Goal: Task Accomplishment & Management: Manage account settings

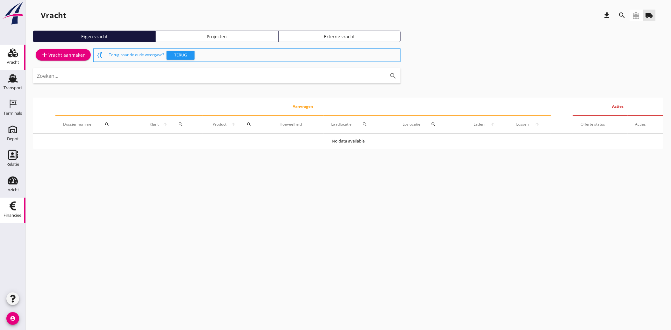
click at [11, 205] on icon "Financieel" at bounding box center [13, 206] width 10 height 10
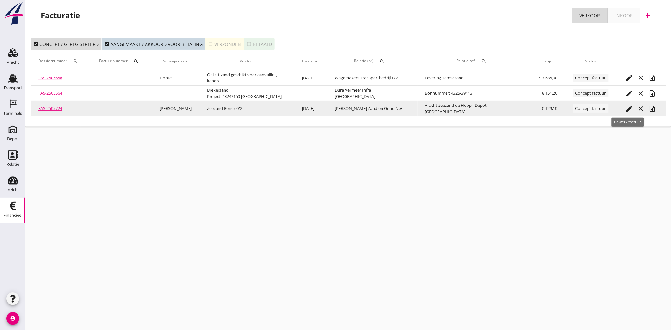
click at [626, 108] on icon "edit" at bounding box center [630, 109] width 8 height 8
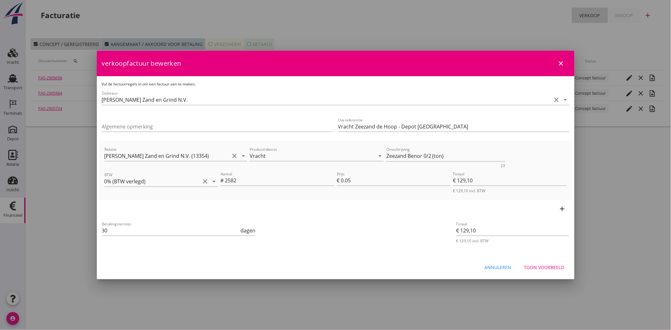
click at [549, 268] on div "Toon voorbeeld" at bounding box center [544, 267] width 40 height 7
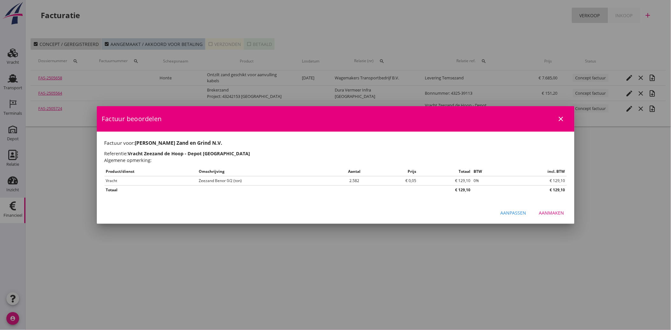
click at [557, 213] on div "Aanmaken" at bounding box center [551, 212] width 25 height 7
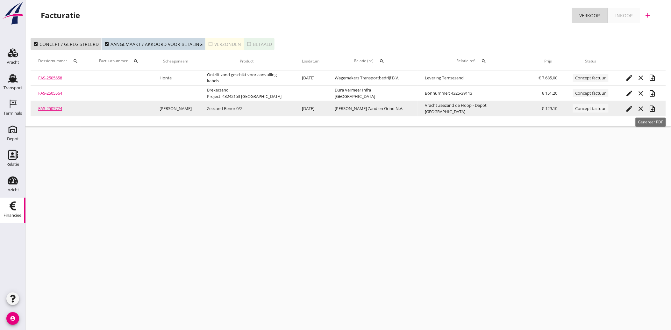
click at [649, 107] on icon "note_add" at bounding box center [653, 109] width 8 height 8
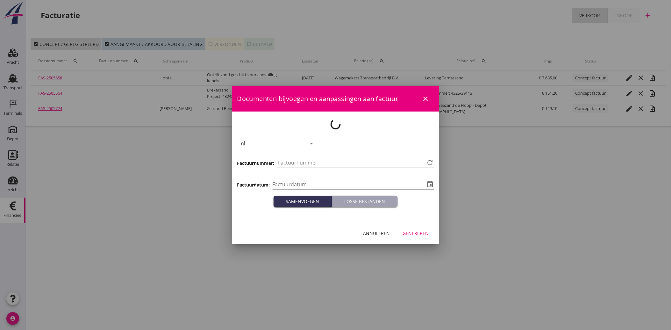
type input "[DATE]"
type input "3957"
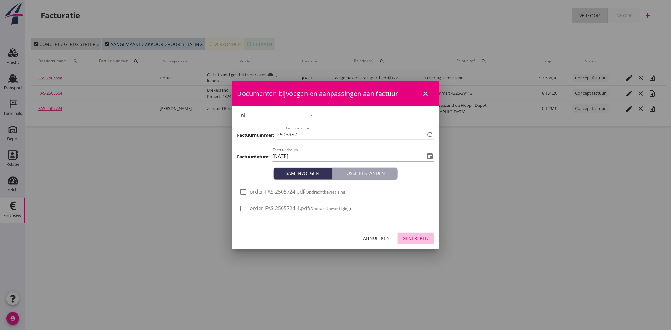
click at [412, 237] on div "Genereren" at bounding box center [416, 238] width 26 height 7
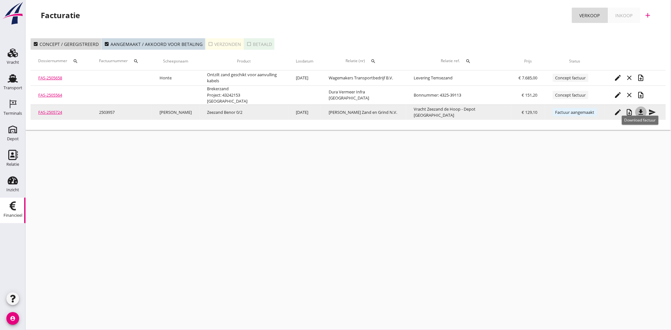
click at [639, 108] on icon "file_download" at bounding box center [641, 112] width 8 height 8
click at [652, 109] on icon "send" at bounding box center [653, 112] width 8 height 8
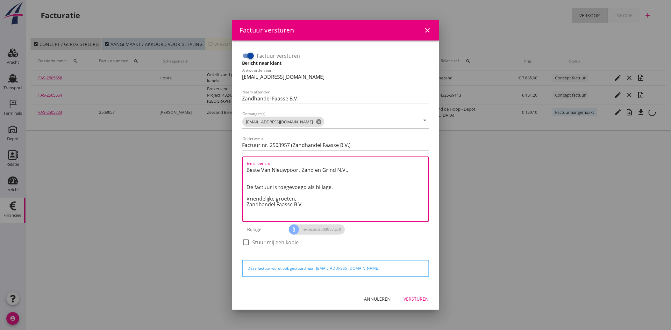
drag, startPoint x: 314, startPoint y: 206, endPoint x: 237, endPoint y: 168, distance: 85.1
click at [237, 168] on div "Factuur versturen Bericht naar klant Antwoorden aan [EMAIL_ADDRESS][DOMAIN_NAME…" at bounding box center [335, 164] width 197 height 237
paste textarea "Geachte heer/mevrouw, Hierbij zenden wij u onze factuur i.v.m. de door ons aan …"
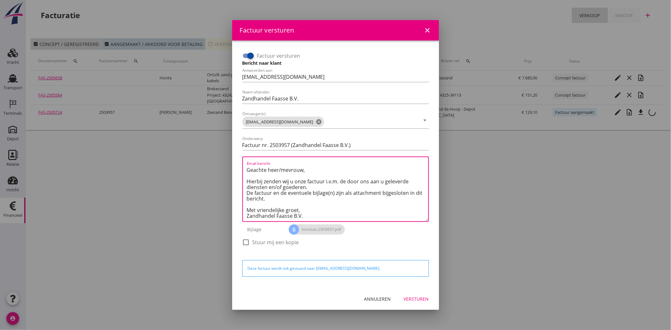
type textarea "Geachte heer/mevrouw, Hierbij zenden wij u onze factuur i.v.m. de door ons aan …"
click at [418, 299] on div "Versturen" at bounding box center [416, 298] width 25 height 7
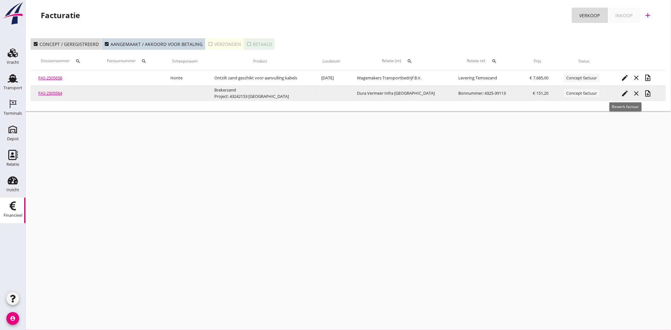
click at [625, 90] on icon "edit" at bounding box center [625, 93] width 8 height 8
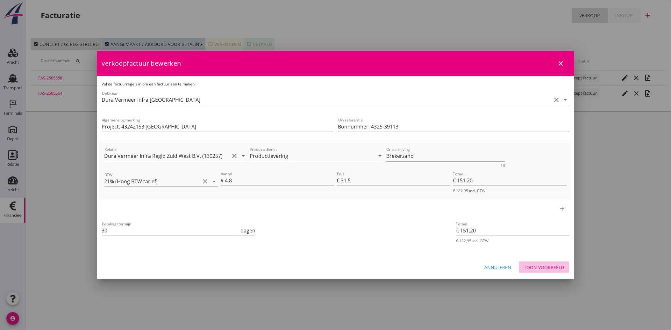
click at [541, 262] on button "Toon voorbeeld" at bounding box center [544, 266] width 50 height 11
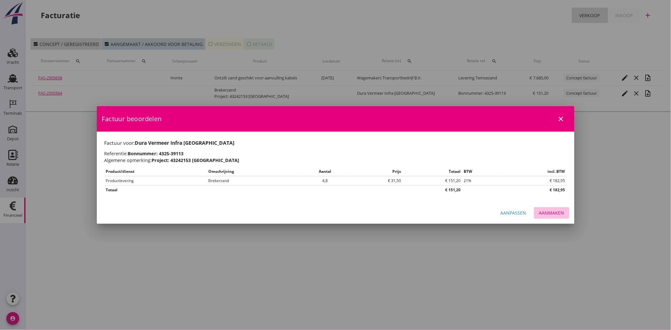
click at [552, 215] on div "Aanmaken" at bounding box center [551, 212] width 25 height 7
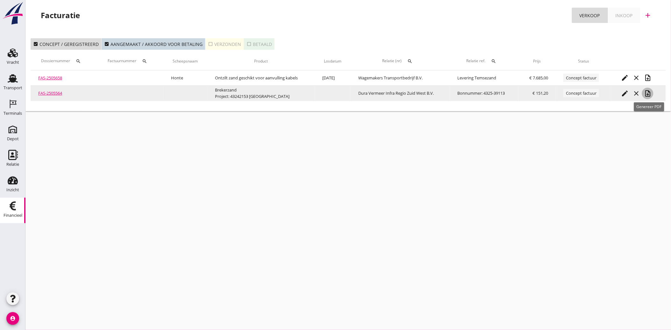
click at [650, 92] on icon "note_add" at bounding box center [648, 93] width 8 height 8
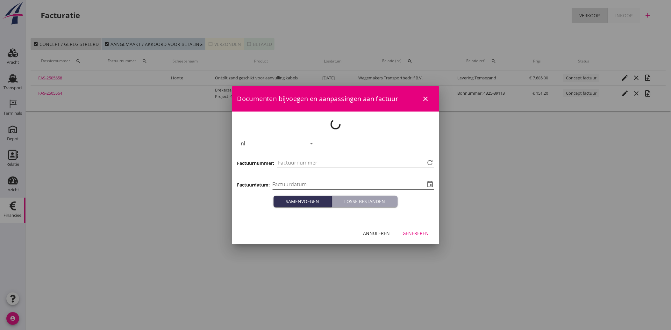
type input "[DATE]"
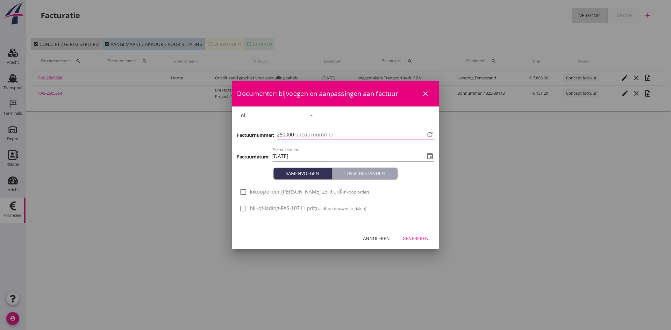
type input "3958"
click at [266, 190] on span "Inkooporder [PERSON_NAME] 23-9.pdf (Inkoop order)" at bounding box center [309, 191] width 119 height 7
checkbox input "true"
click at [413, 240] on div "Genereren" at bounding box center [416, 238] width 26 height 7
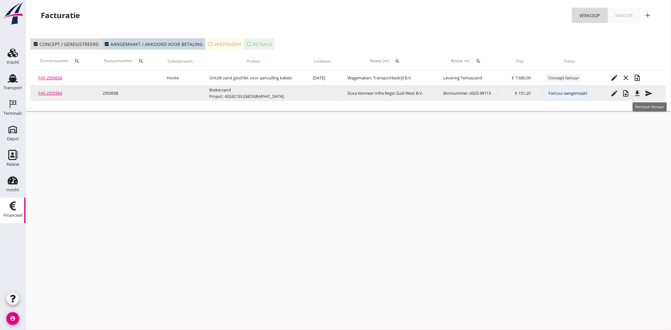
click at [650, 89] on icon "send" at bounding box center [649, 93] width 8 height 8
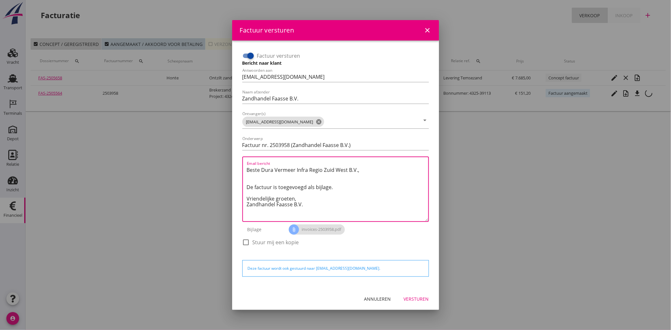
drag, startPoint x: 312, startPoint y: 208, endPoint x: 228, endPoint y: 161, distance: 96.6
click at [228, 161] on div "Factuur versturen close Factuur versturen Bericht naar klant Antwoorden aan [EM…" at bounding box center [335, 165] width 671 height 330
paste textarea "Geachte heer/mevrouw, Hierbij zenden wij u onze factuur i.v.m. de door ons aan …"
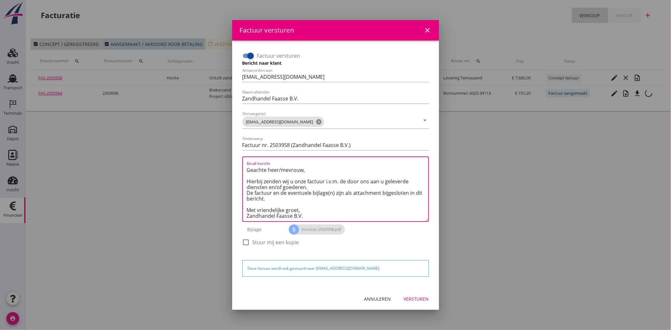
type textarea "Geachte heer/mevrouw, Hierbij zenden wij u onze factuur i.v.m. de door ons aan …"
click at [374, 295] on div "Annuleren" at bounding box center [377, 298] width 27 height 7
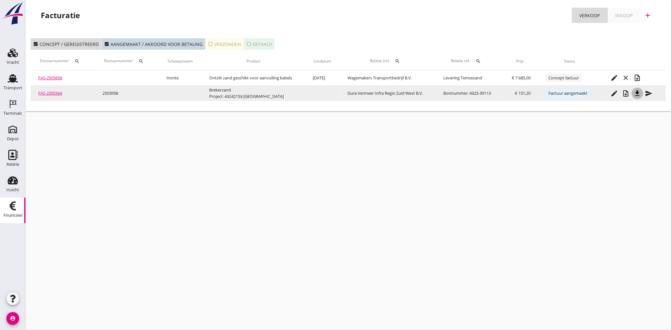
click at [637, 92] on icon "file_download" at bounding box center [638, 93] width 8 height 8
click at [647, 93] on icon "send" at bounding box center [649, 93] width 8 height 8
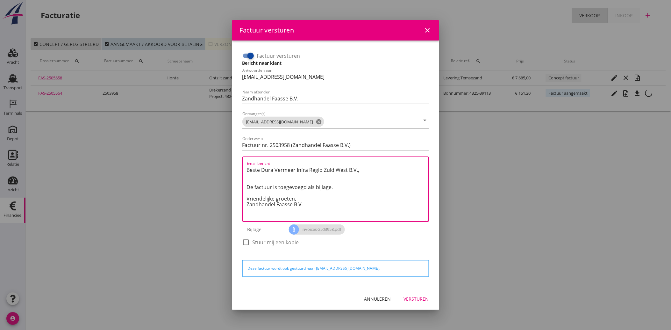
drag, startPoint x: 306, startPoint y: 205, endPoint x: 235, endPoint y: 155, distance: 87.7
click at [235, 155] on div "Factuur versturen Bericht naar klant Antwoorden aan [EMAIL_ADDRESS][DOMAIN_NAME…" at bounding box center [335, 163] width 207 height 247
paste textarea "Geachte heer/mevrouw, Hierbij zenden wij u onze factuur i.v.m. de door ons aan …"
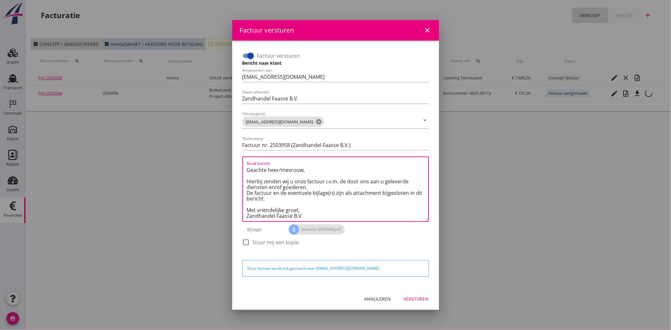
type textarea "Geachte heer/mevrouw, Hierbij zenden wij u onze factuur i.v.m. de door ons aan …"
click at [413, 298] on div "Versturen" at bounding box center [416, 298] width 25 height 7
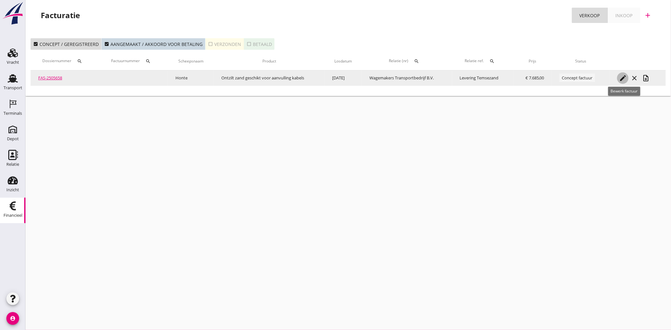
click at [622, 76] on icon "edit" at bounding box center [623, 78] width 8 height 8
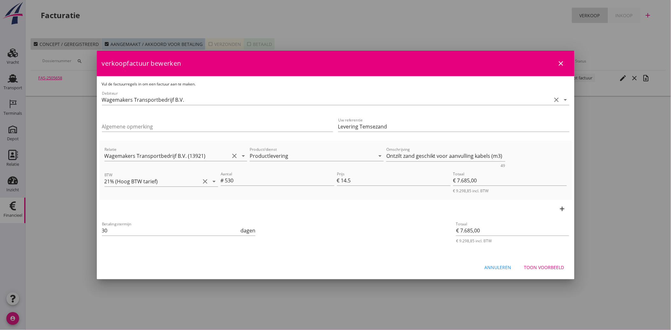
click at [498, 268] on div "Annuleren" at bounding box center [498, 267] width 27 height 7
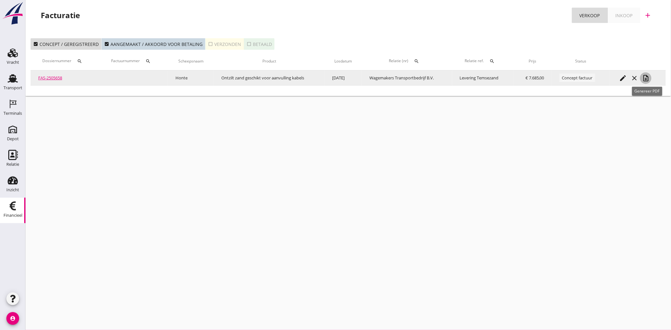
click at [648, 79] on icon "note_add" at bounding box center [646, 78] width 8 height 8
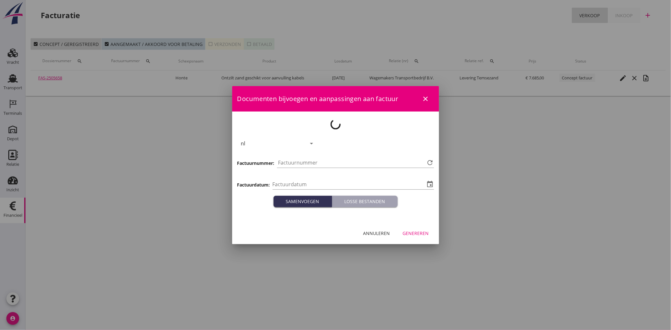
type input "[DATE]"
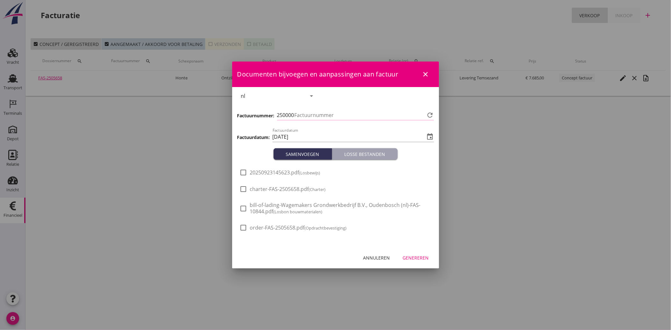
type input "3959"
click at [263, 173] on span "20250923145623.pdf (Losbewijs)" at bounding box center [285, 172] width 70 height 7
checkbox input "true"
click at [421, 262] on button "Genereren" at bounding box center [416, 257] width 36 height 11
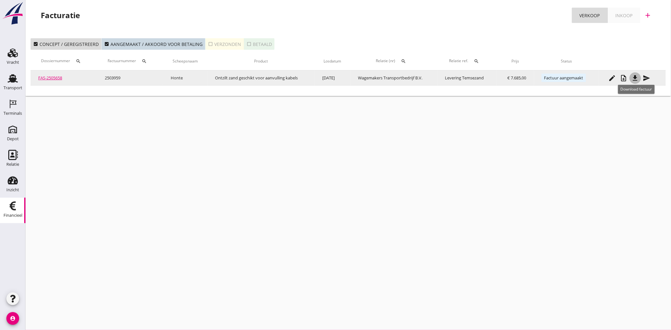
click at [636, 76] on icon "file_download" at bounding box center [635, 78] width 8 height 8
click at [648, 76] on icon "send" at bounding box center [647, 78] width 8 height 8
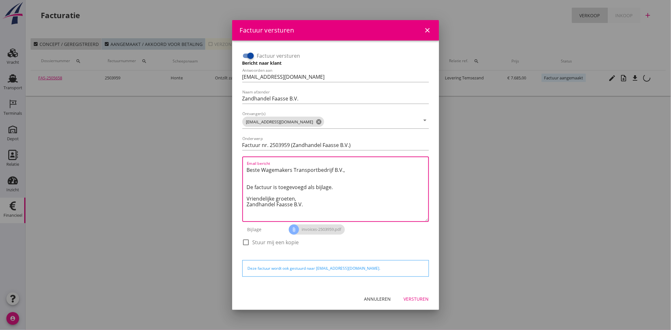
drag, startPoint x: 310, startPoint y: 209, endPoint x: 216, endPoint y: 167, distance: 102.5
click at [216, 167] on div "Factuur versturen close Factuur versturen Bericht naar klant Antwoorden aan [EM…" at bounding box center [335, 165] width 671 height 330
paste textarea "Geachte heer/mevrouw, Hierbij zenden wij u onze factuur i.v.m. de door ons aan …"
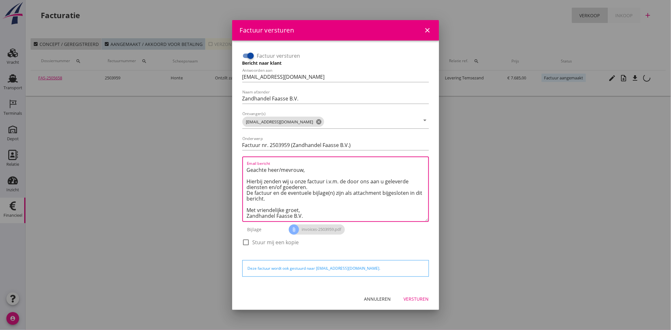
type textarea "Geachte heer/mevrouw, Hierbij zenden wij u onze factuur i.v.m. de door ons aan …"
click at [421, 297] on div "Versturen" at bounding box center [416, 298] width 25 height 7
